Goal: Navigation & Orientation: Find specific page/section

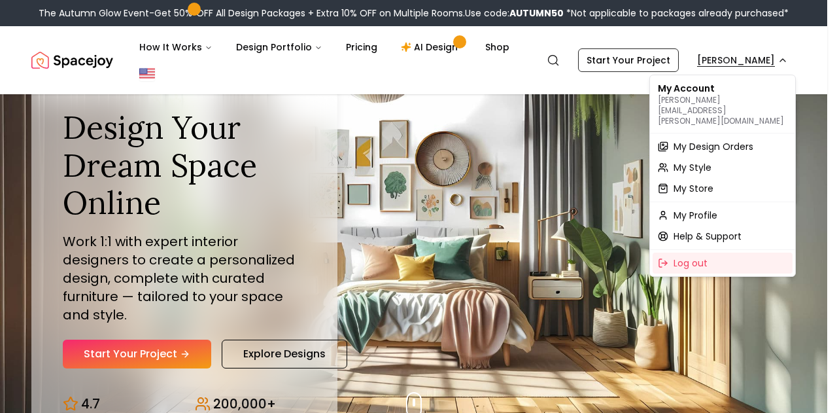
click at [713, 140] on span "My Design Orders" at bounding box center [714, 146] width 80 height 13
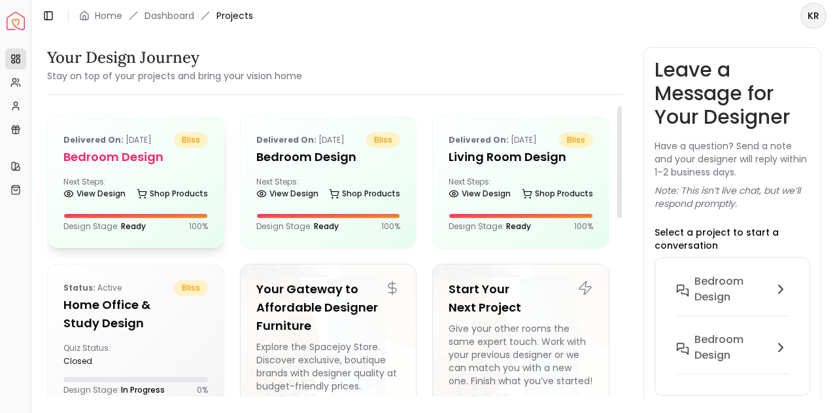
click at [164, 179] on div "Next Steps: View Design Shop Products" at bounding box center [135, 190] width 145 height 26
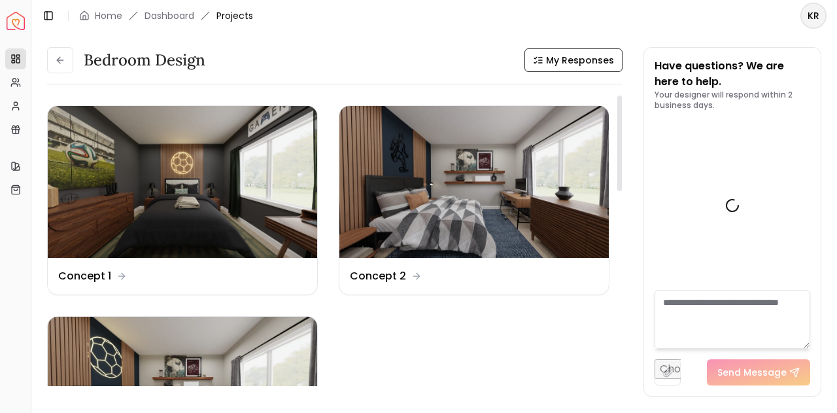
scroll to position [2587, 0]
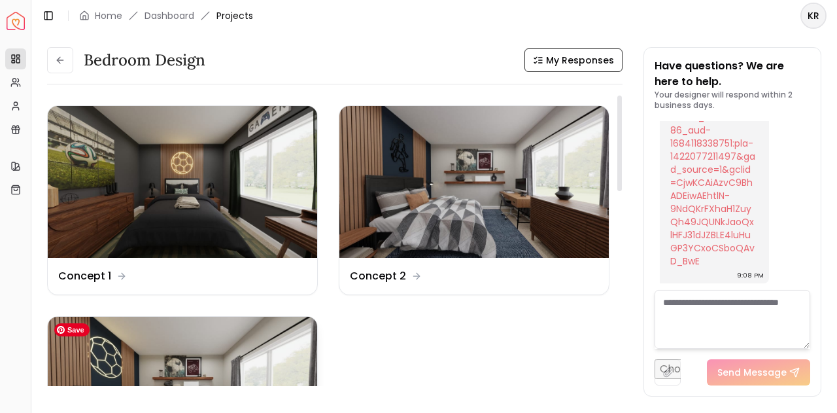
click at [199, 355] on img at bounding box center [183, 393] width 270 height 152
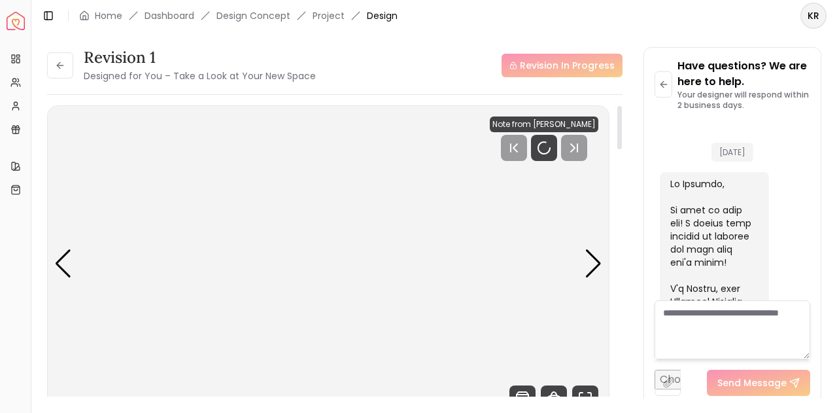
scroll to position [2577, 0]
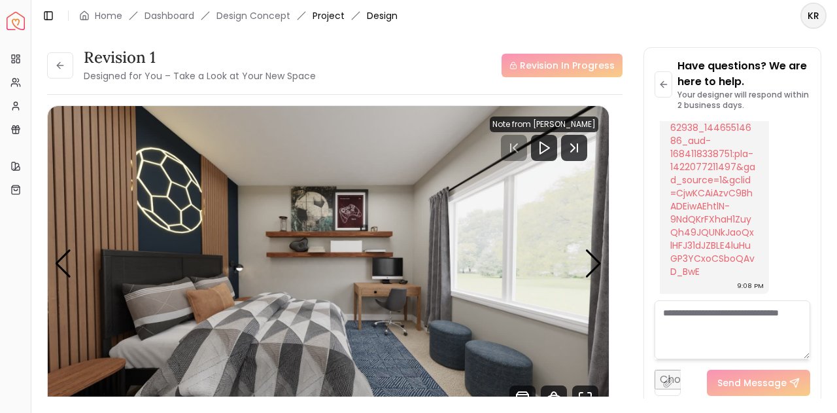
click at [325, 16] on link "Project" at bounding box center [329, 15] width 32 height 13
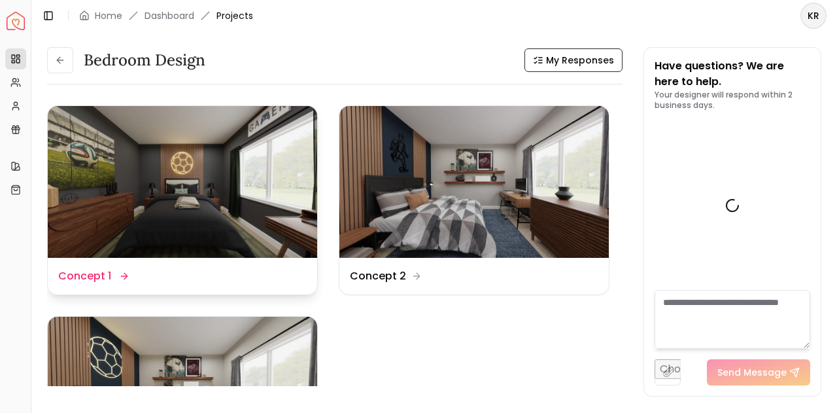
scroll to position [2587, 0]
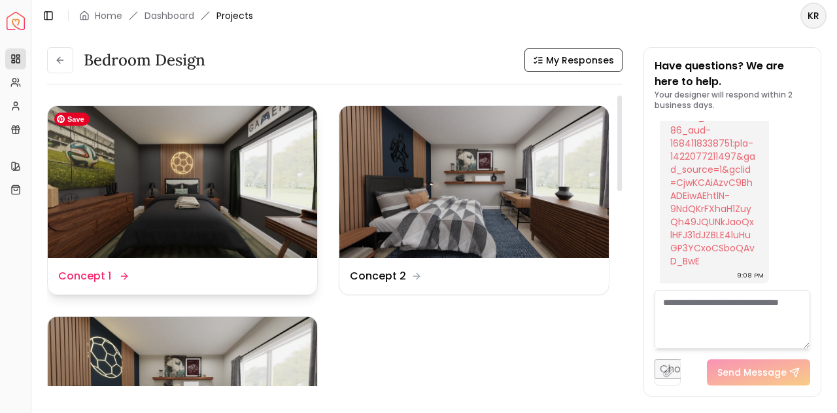
click at [209, 156] on img at bounding box center [183, 182] width 270 height 152
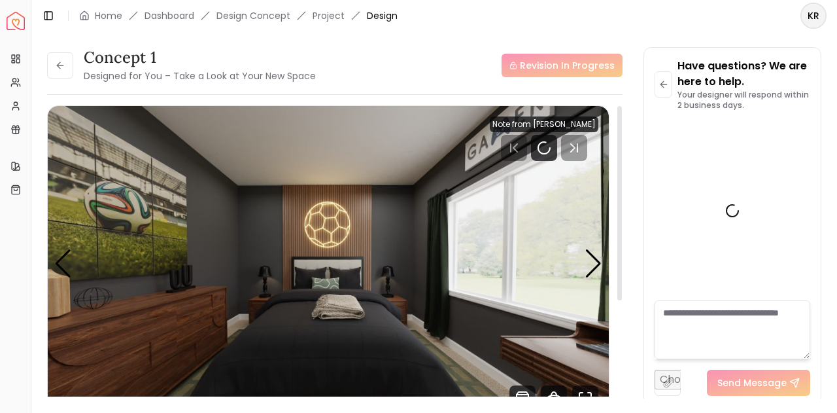
scroll to position [2577, 0]
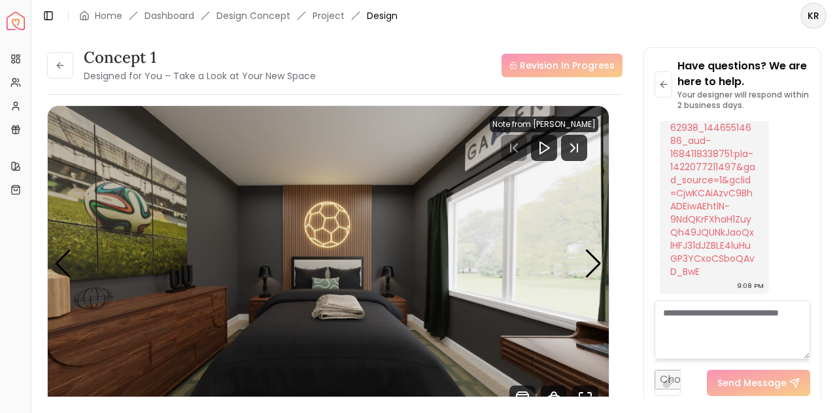
click at [571, 24] on header "Toggle Sidebar Home Dashboard Design Concept Project Design KR" at bounding box center [434, 15] width 806 height 31
click at [649, 25] on header "Toggle Sidebar Home Dashboard Design Concept Project Design KR" at bounding box center [434, 15] width 806 height 31
click at [633, 174] on div "Concept 1 Designed for You – Take a Look at Your New Space Revision In Progress…" at bounding box center [434, 215] width 775 height 336
drag, startPoint x: 639, startPoint y: 130, endPoint x: 634, endPoint y: 202, distance: 72.1
click at [634, 202] on div "Concept 1 Designed for You – Take a Look at Your New Space Revision In Progress…" at bounding box center [434, 215] width 775 height 336
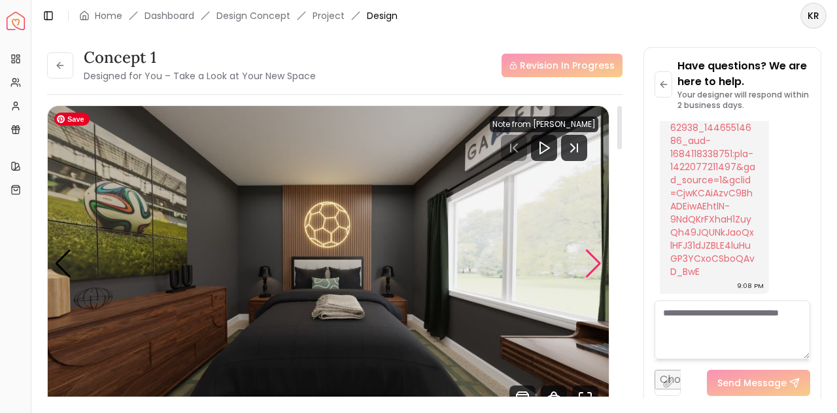
click at [588, 257] on div "Next slide" at bounding box center [594, 263] width 18 height 29
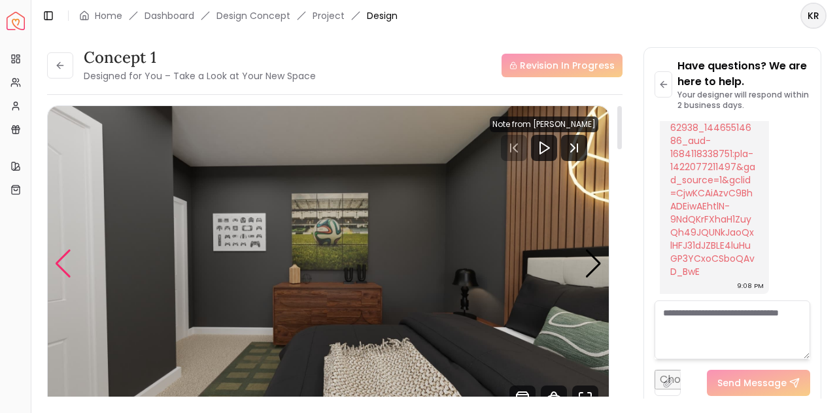
click at [55, 264] on div "Previous slide" at bounding box center [63, 263] width 18 height 29
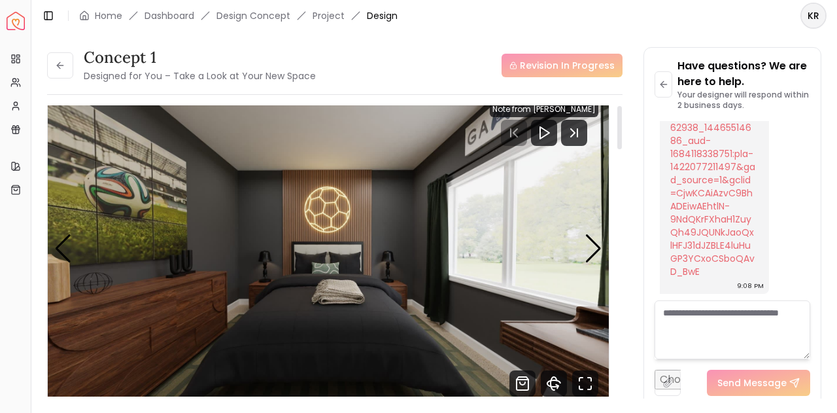
scroll to position [0, 0]
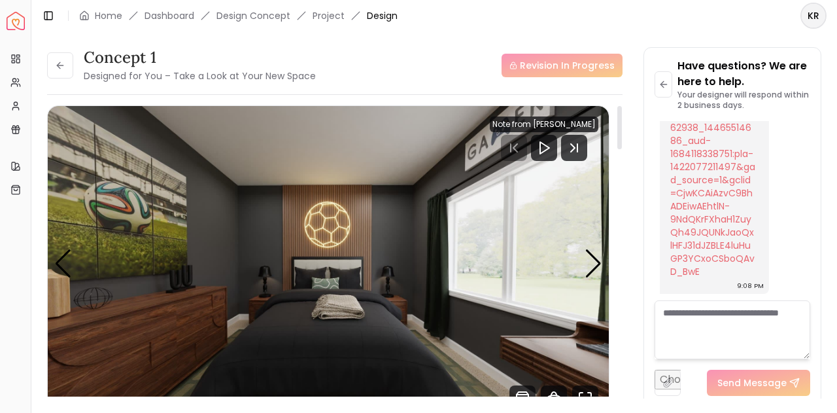
drag, startPoint x: 620, startPoint y: 135, endPoint x: 614, endPoint y: 109, distance: 27.6
click at [618, 109] on div at bounding box center [620, 127] width 5 height 43
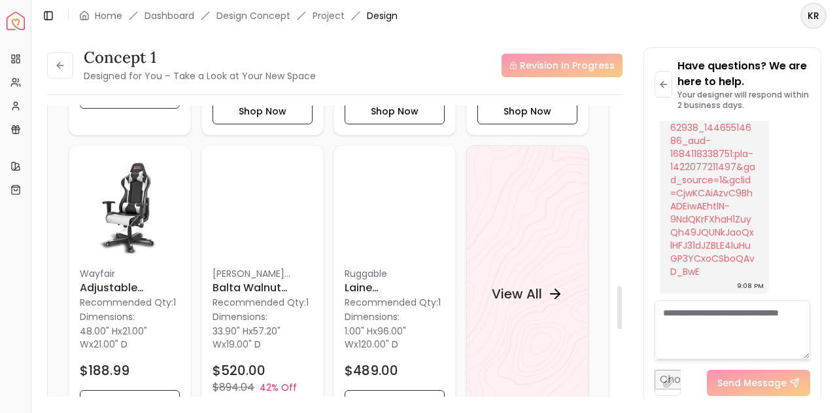
scroll to position [1226, 0]
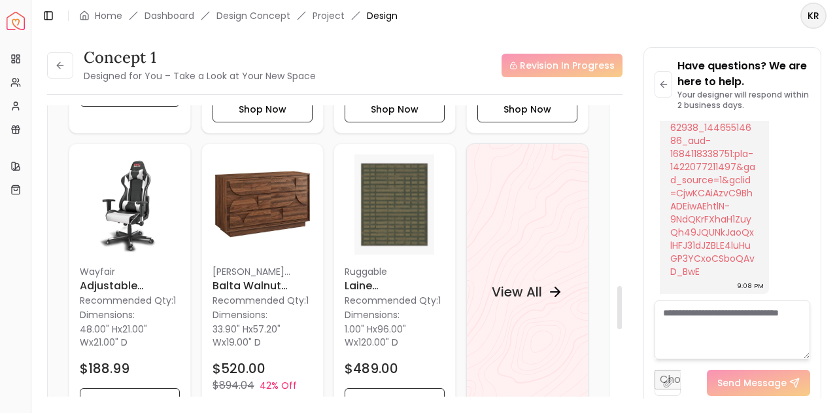
drag, startPoint x: 618, startPoint y: 113, endPoint x: 635, endPoint y: 295, distance: 182.7
click at [622, 295] on div at bounding box center [620, 307] width 5 height 43
click at [548, 277] on div "View All" at bounding box center [527, 291] width 103 height 39
click at [637, 135] on div "Concept 1 Designed for You – Take a Look at Your New Space Revision In Progress…" at bounding box center [434, 215] width 775 height 336
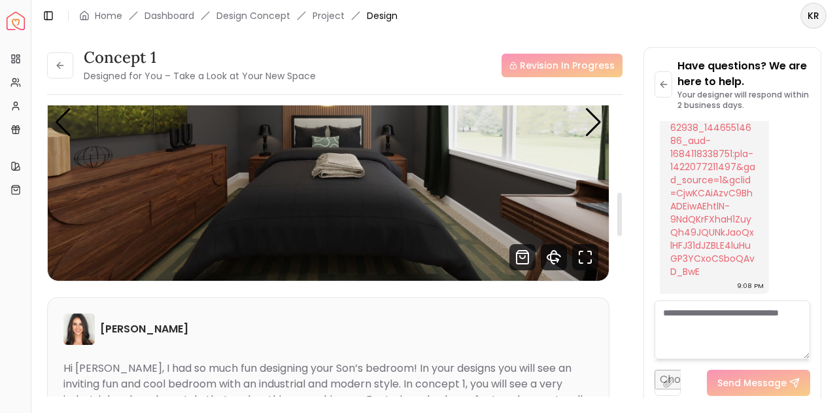
scroll to position [0, 0]
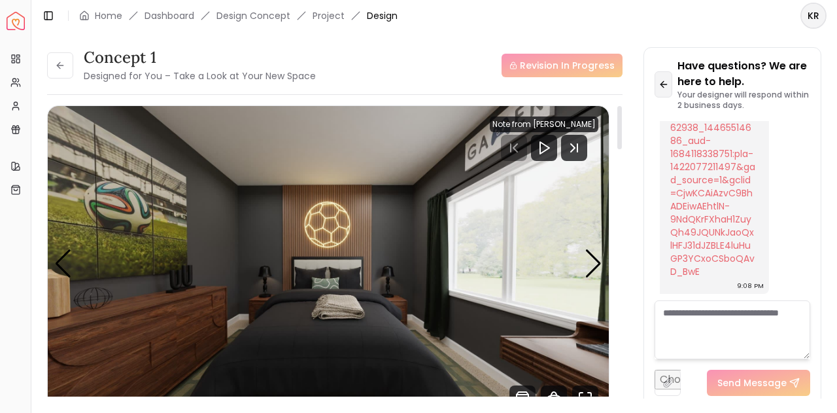
drag, startPoint x: 620, startPoint y: 302, endPoint x: 656, endPoint y: 94, distance: 210.4
click at [622, 106] on div at bounding box center [620, 127] width 5 height 43
click at [322, 17] on link "Project" at bounding box center [329, 15] width 32 height 13
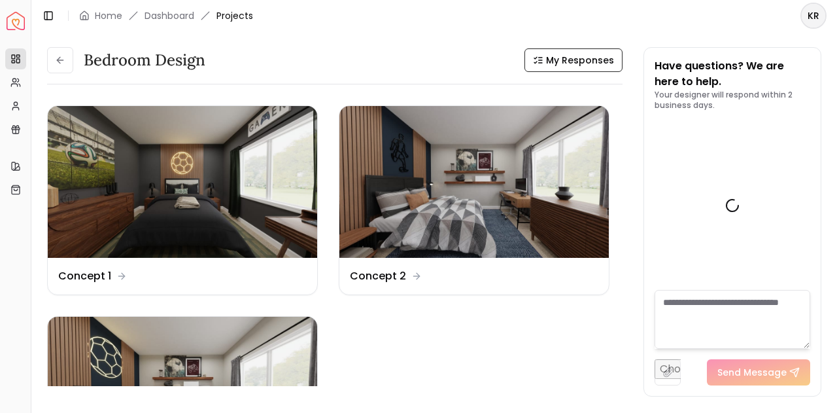
scroll to position [2587, 0]
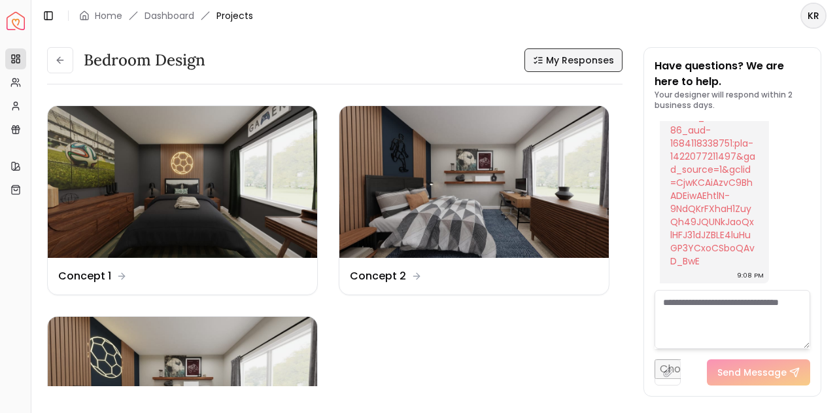
click at [587, 64] on span "My Responses" at bounding box center [580, 60] width 68 height 13
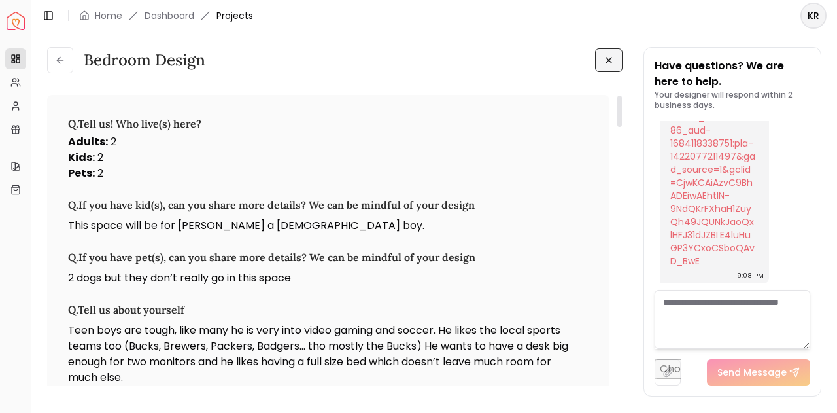
click at [59, 63] on icon at bounding box center [58, 60] width 3 height 6
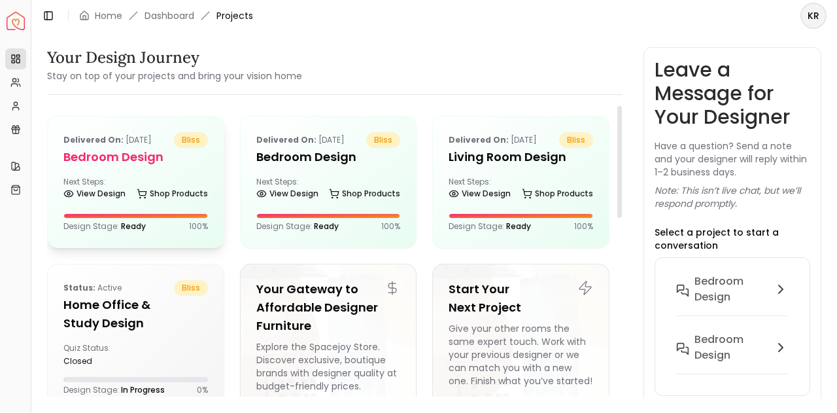
click at [114, 183] on div "Next Steps: View Design Shop Products" at bounding box center [135, 190] width 145 height 26
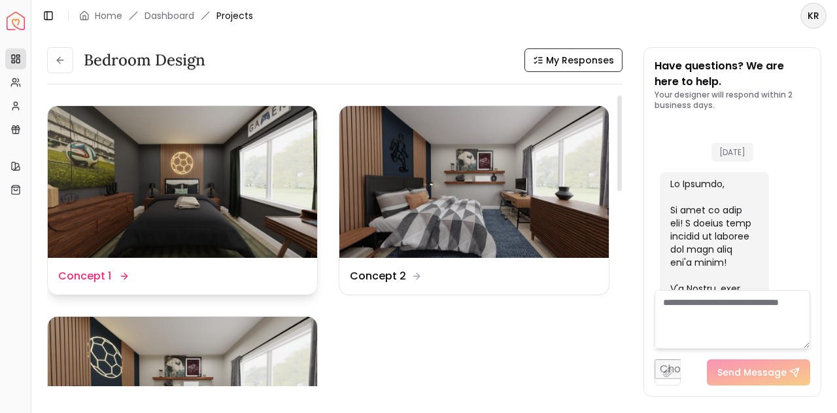
scroll to position [2587, 0]
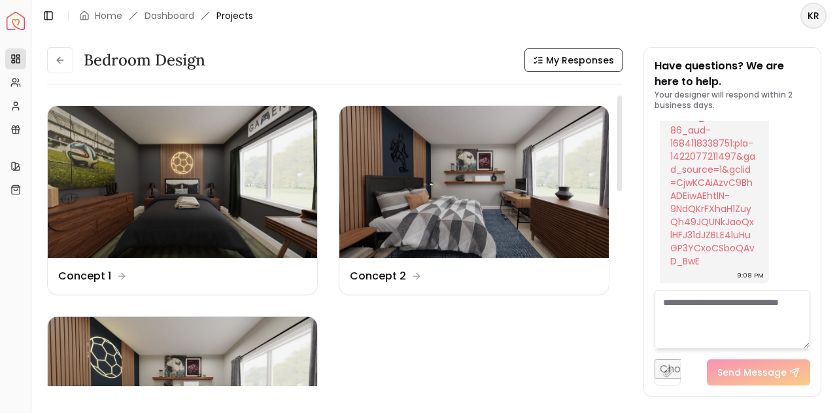
click at [505, 323] on ul "Design Name Concept 1 Design Name Concept 2 Design Name Revision 1" at bounding box center [328, 305] width 563 height 400
click at [178, 379] on img at bounding box center [183, 393] width 270 height 152
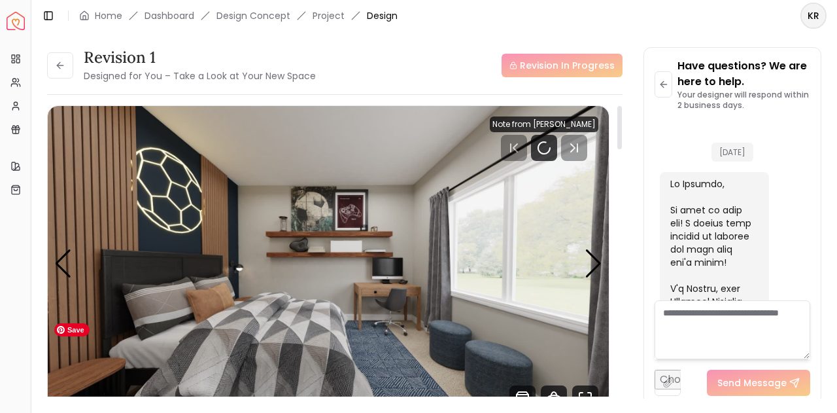
scroll to position [2577, 0]
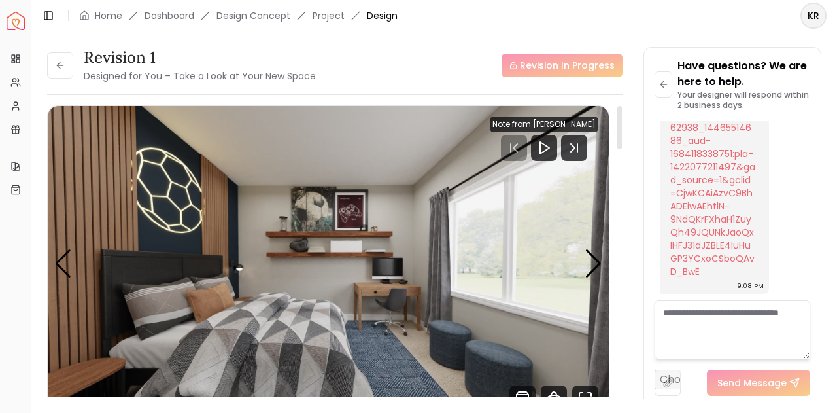
drag, startPoint x: 615, startPoint y: 134, endPoint x: 616, endPoint y: 149, distance: 14.5
click at [616, 149] on div "Revision 1 Designed for You – Take a Look at Your New Space Revision In Progres…" at bounding box center [335, 256] width 576 height 302
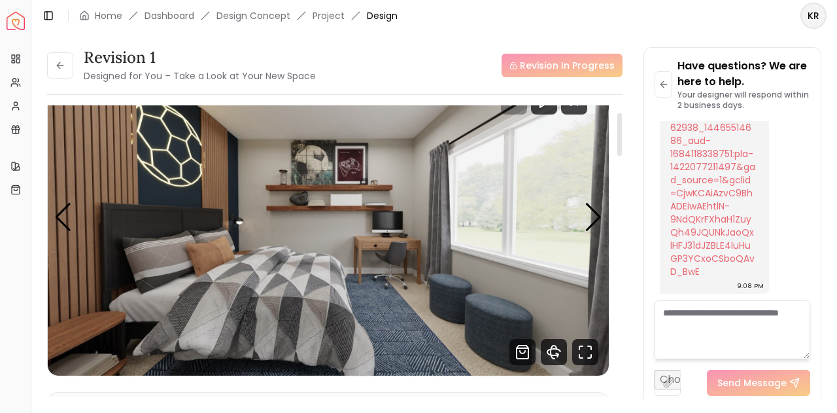
scroll to position [0, 0]
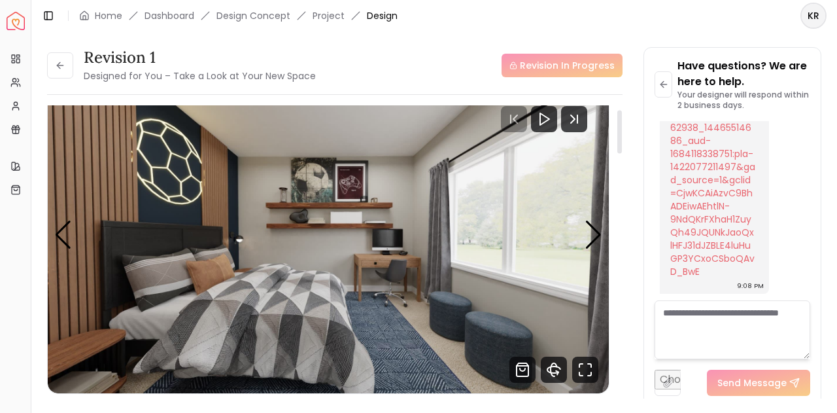
click at [620, 145] on div at bounding box center [620, 132] width 5 height 43
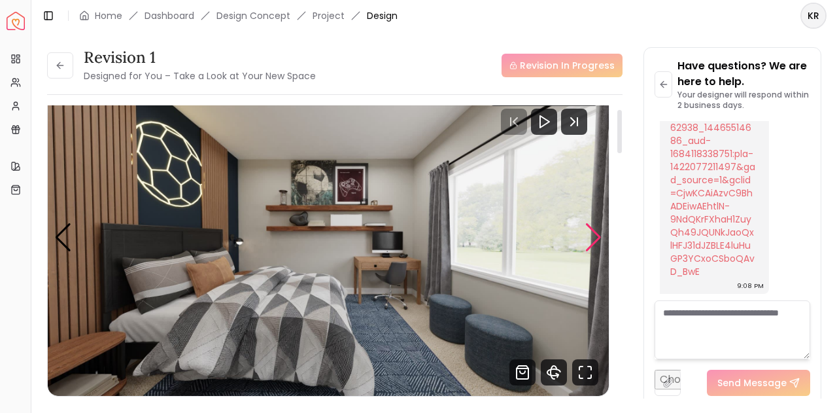
click at [594, 245] on div "Next slide" at bounding box center [594, 237] width 18 height 29
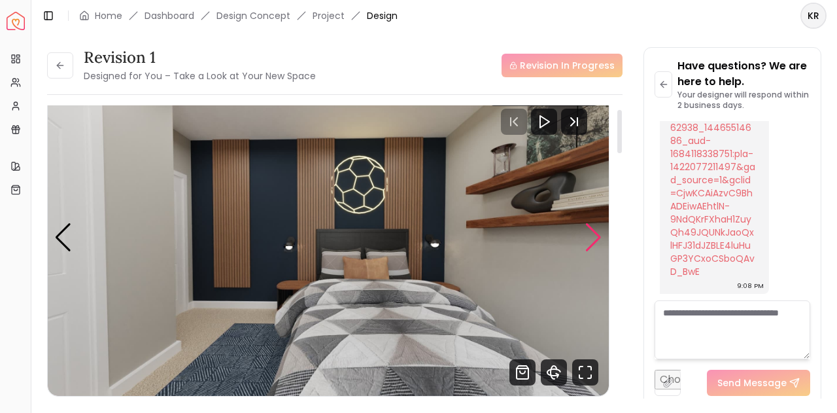
click at [593, 245] on div "Next slide" at bounding box center [594, 237] width 18 height 29
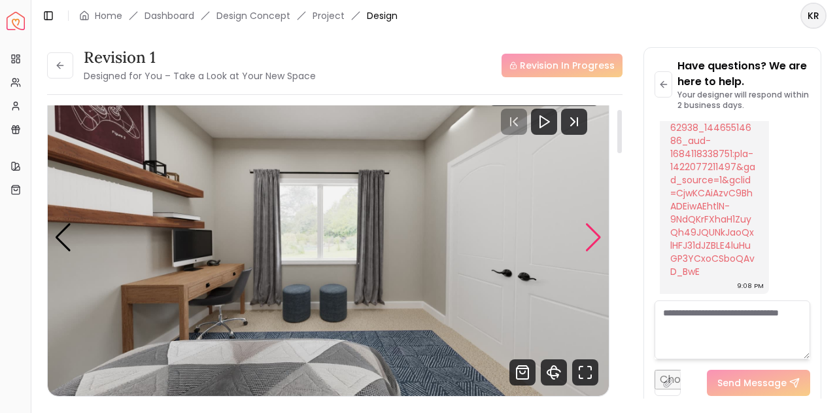
click at [593, 245] on div "Next slide" at bounding box center [594, 237] width 18 height 29
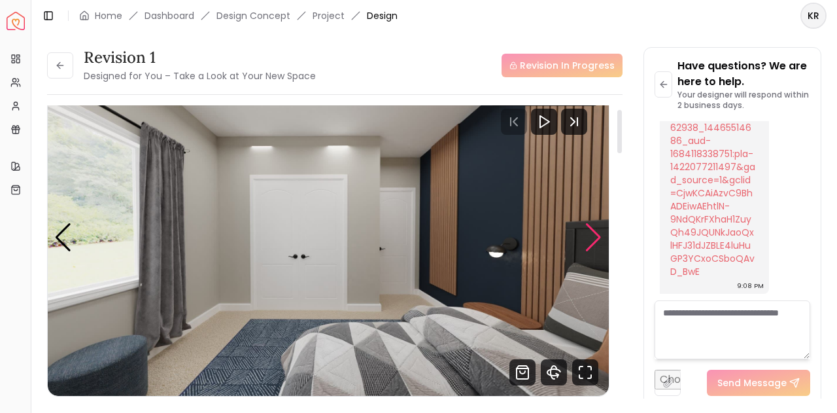
click at [593, 245] on div "Next slide" at bounding box center [594, 237] width 18 height 29
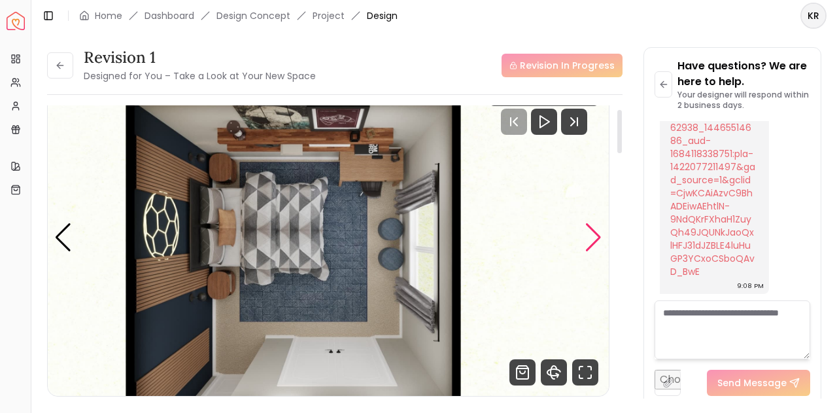
click at [593, 245] on div "Next slide" at bounding box center [594, 237] width 18 height 29
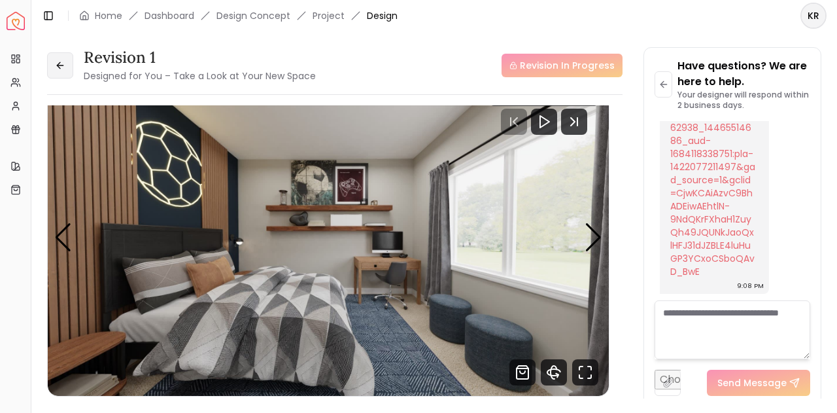
click at [60, 65] on icon at bounding box center [60, 65] width 6 height 0
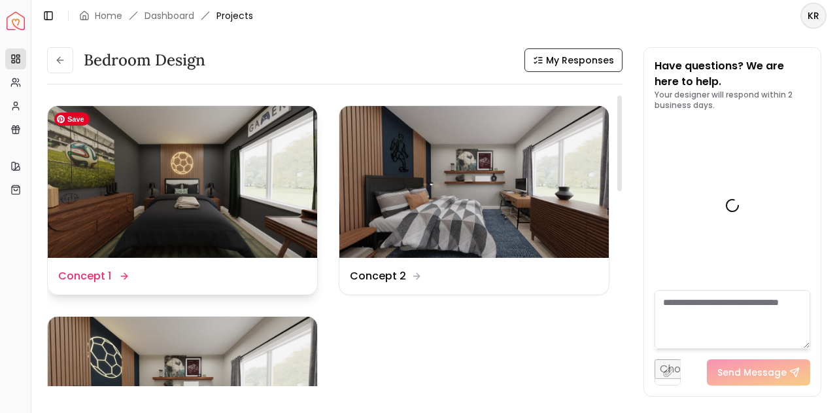
scroll to position [2587, 0]
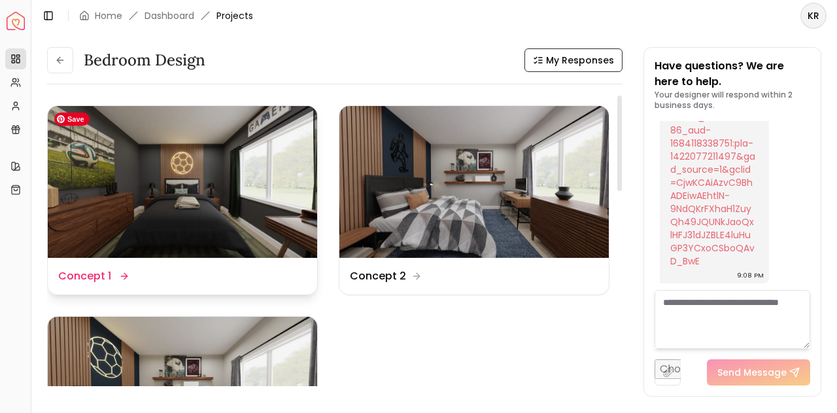
click at [194, 168] on img at bounding box center [183, 182] width 270 height 152
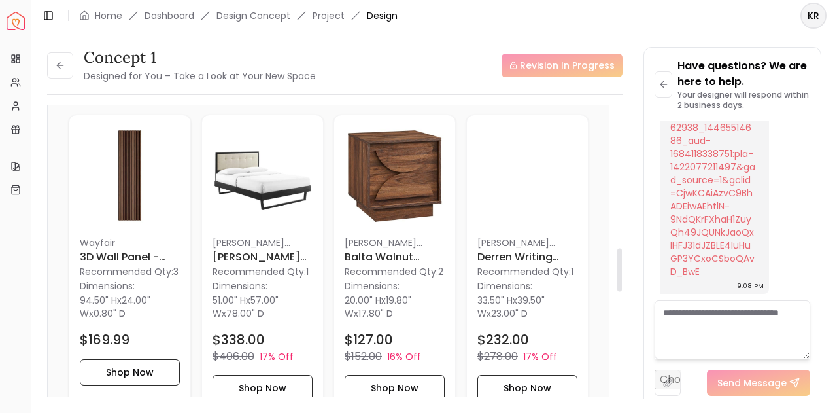
scroll to position [961, 0]
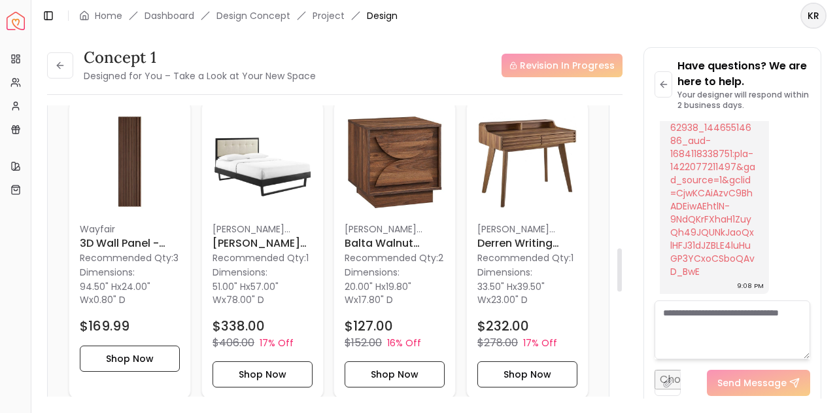
drag, startPoint x: 622, startPoint y: 124, endPoint x: 633, endPoint y: 266, distance: 142.4
click at [622, 266] on div at bounding box center [620, 270] width 5 height 43
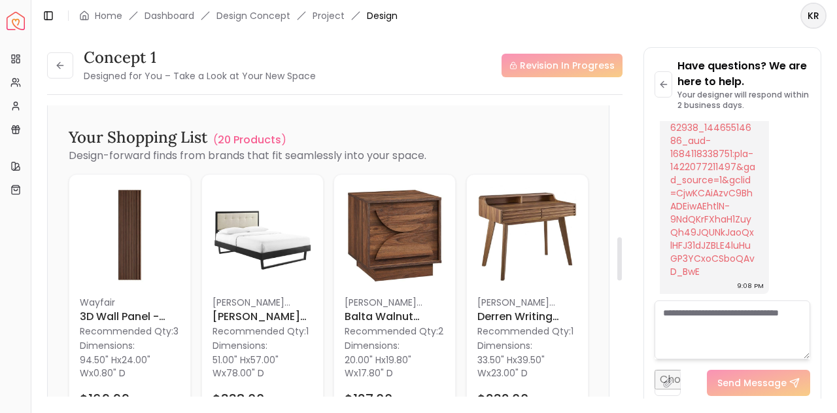
scroll to position [886, 0]
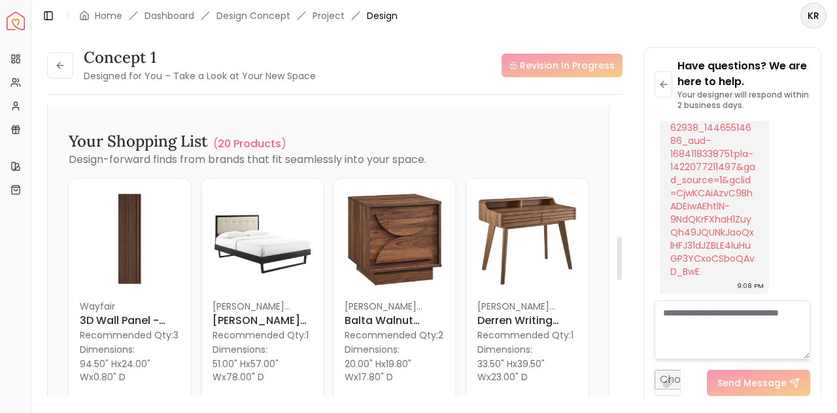
drag, startPoint x: 619, startPoint y: 258, endPoint x: 645, endPoint y: 249, distance: 28.0
click at [622, 249] on div at bounding box center [620, 258] width 5 height 43
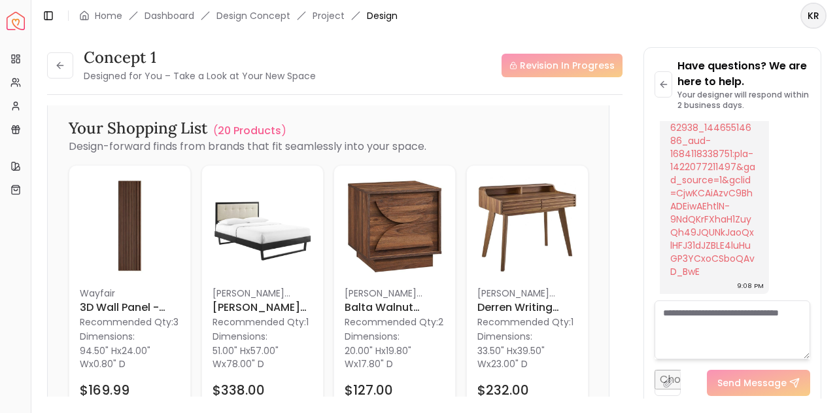
click at [639, 118] on div "Concept 1 Designed for You – Take a Look at Your New Space Revision In Progress…" at bounding box center [434, 215] width 775 height 336
drag, startPoint x: 624, startPoint y: 245, endPoint x: 622, endPoint y: 180, distance: 64.8
click at [622, 180] on div "Concept 1 Designed for You – Take a Look at Your New Space Revision In Progress…" at bounding box center [434, 215] width 775 height 336
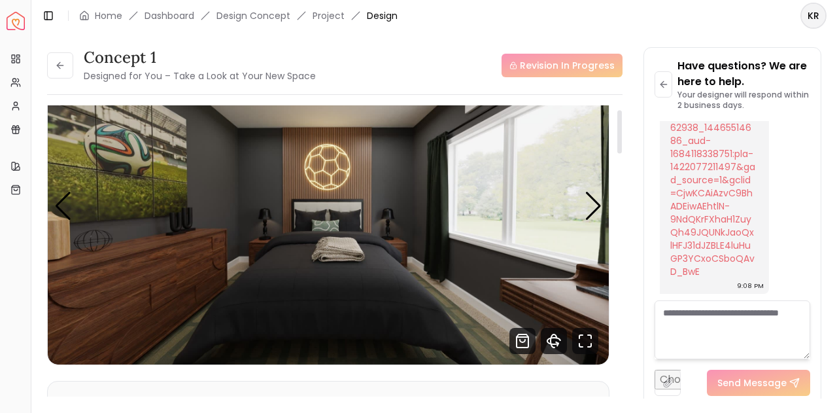
scroll to position [71, 0]
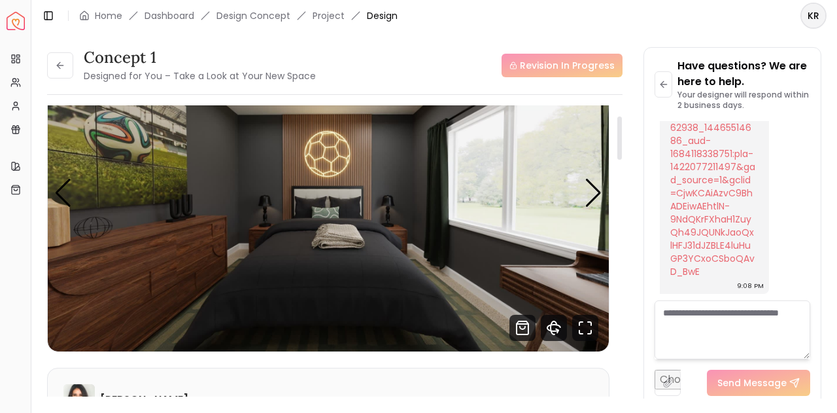
drag, startPoint x: 618, startPoint y: 247, endPoint x: 628, endPoint y: 125, distance: 122.8
click at [622, 125] on div at bounding box center [620, 137] width 5 height 43
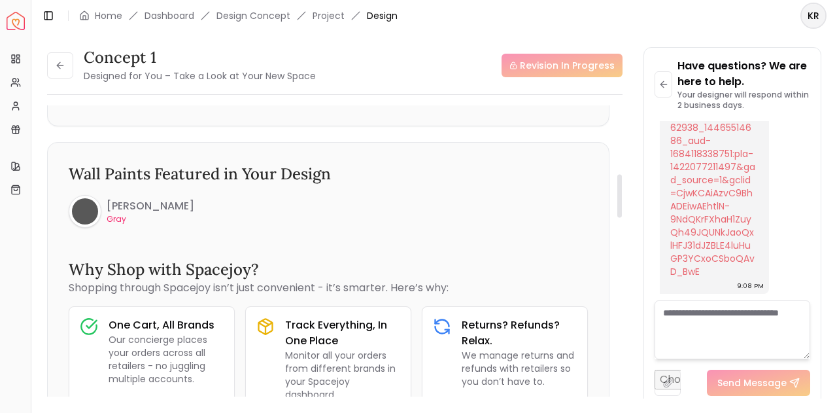
scroll to position [461, 0]
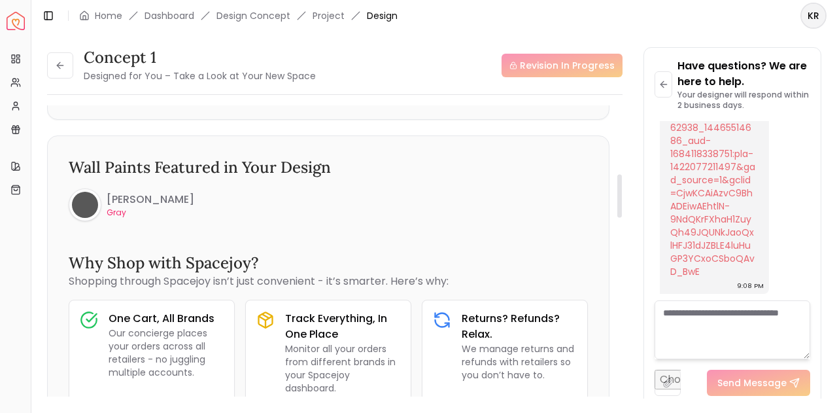
drag, startPoint x: 622, startPoint y: 141, endPoint x: 631, endPoint y: 199, distance: 58.4
click at [622, 199] on div at bounding box center [620, 195] width 5 height 43
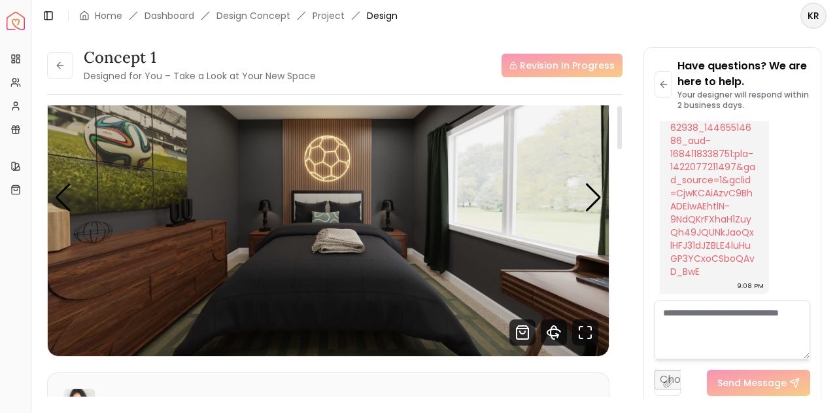
scroll to position [0, 0]
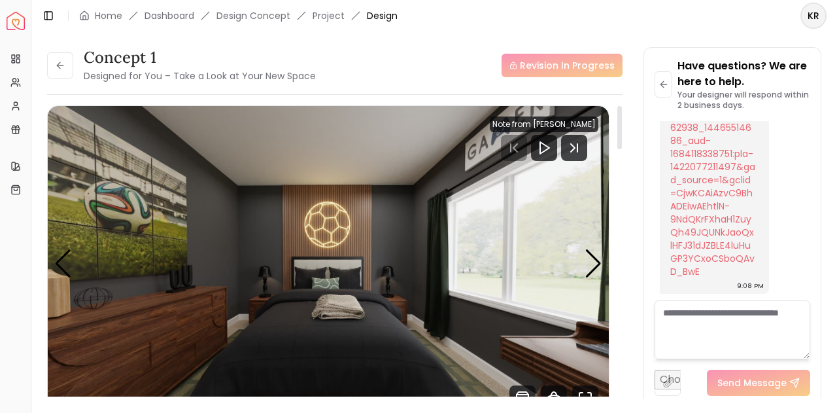
drag, startPoint x: 619, startPoint y: 185, endPoint x: 618, endPoint y: 80, distance: 104.0
click at [618, 106] on div at bounding box center [620, 127] width 5 height 43
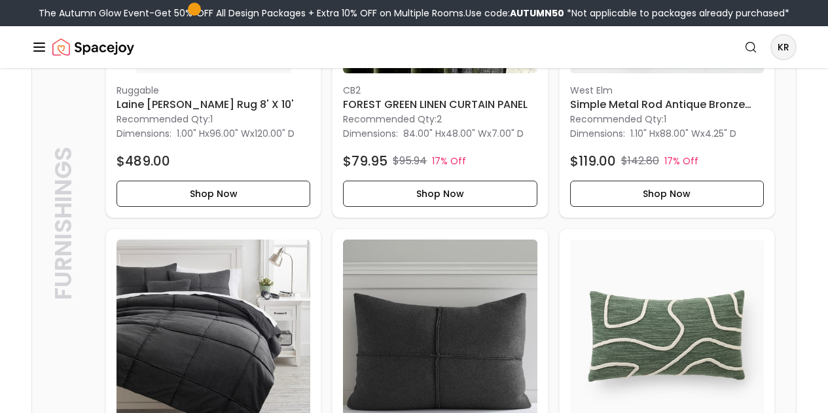
scroll to position [2429, 0]
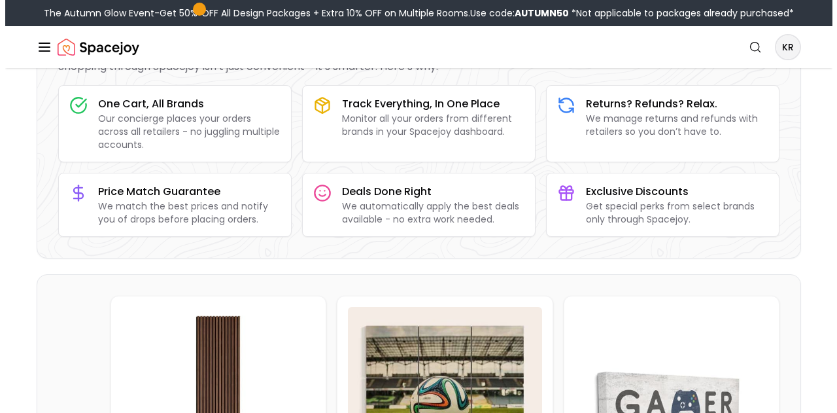
scroll to position [0, 0]
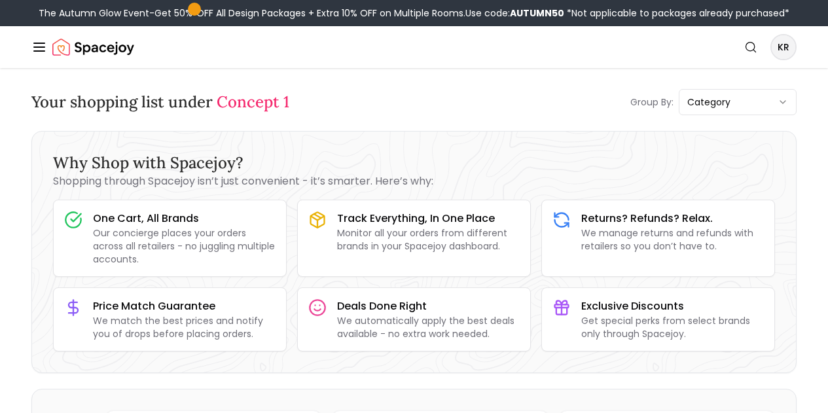
click at [101, 60] on img "Spacejoy" at bounding box center [93, 47] width 82 height 26
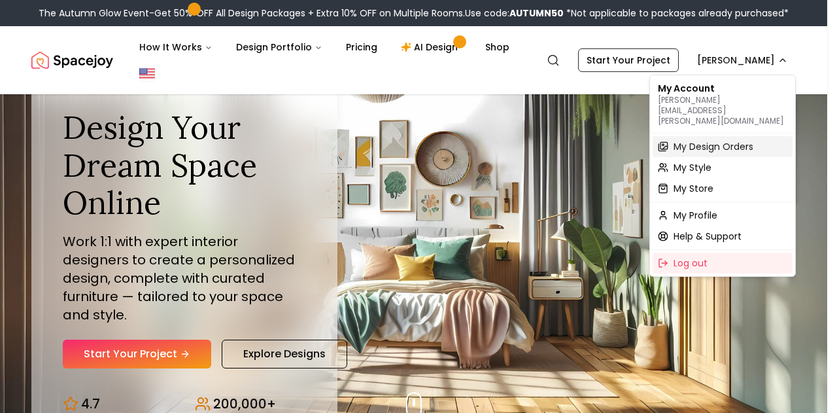
click at [696, 140] on span "My Design Orders" at bounding box center [714, 146] width 80 height 13
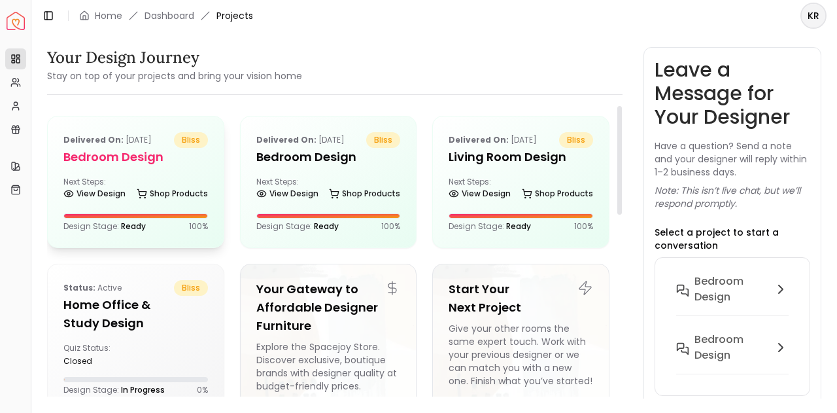
click at [128, 192] on div "View Design Shop Products" at bounding box center [135, 196] width 145 height 13
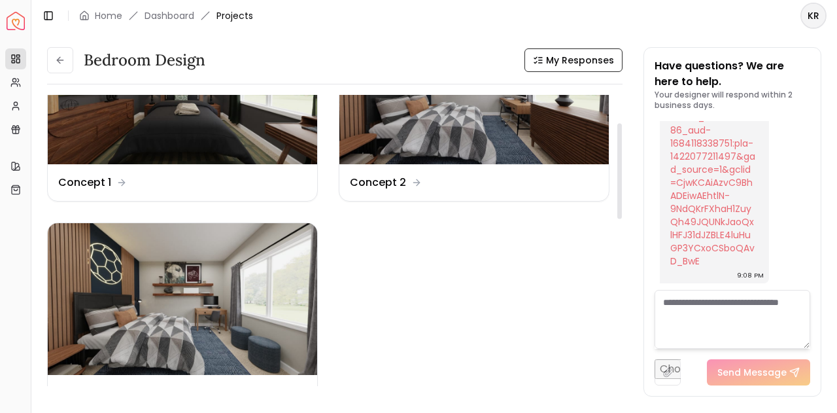
scroll to position [103, 0]
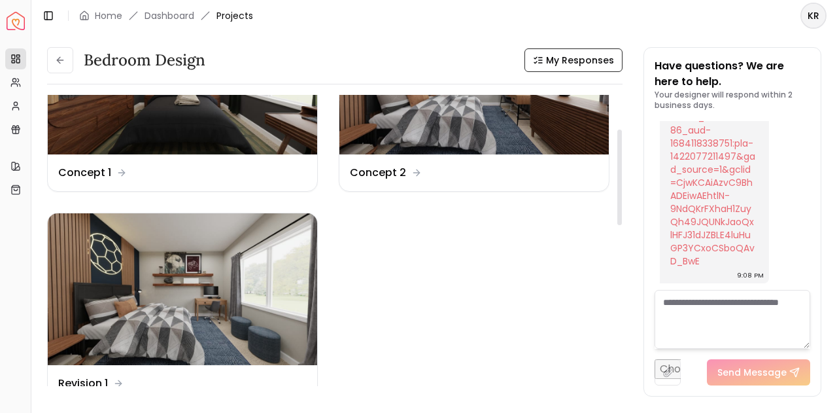
drag, startPoint x: 618, startPoint y: 169, endPoint x: 618, endPoint y: 203, distance: 34.0
click at [618, 203] on div at bounding box center [620, 178] width 5 height 96
click at [186, 300] on img at bounding box center [183, 289] width 270 height 152
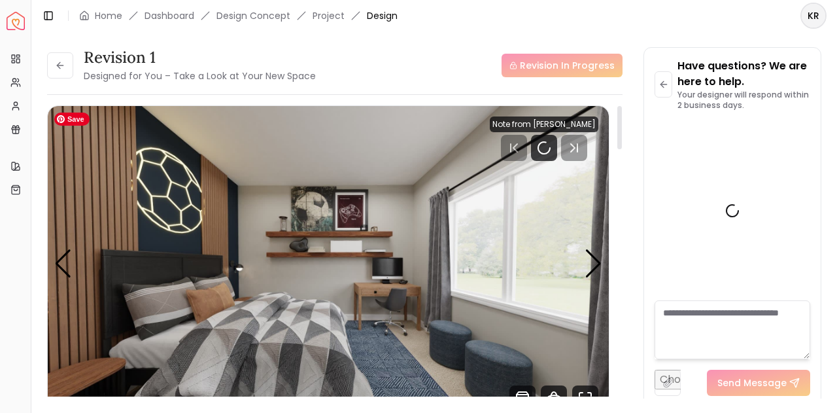
scroll to position [2577, 0]
